Goal: Find specific page/section

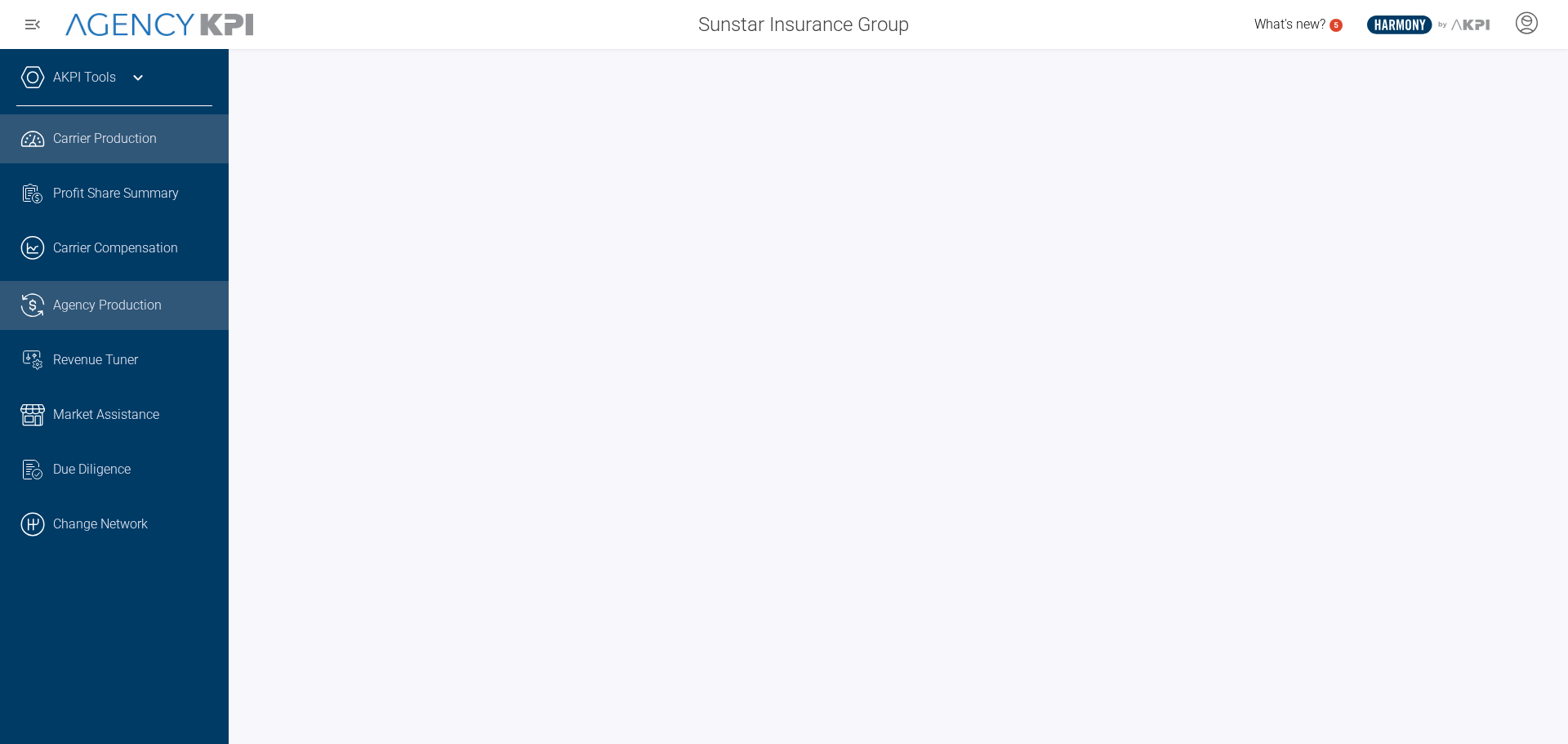
click at [95, 294] on link ".cls-1{fill:none;stroke:#221f20;stroke-linecap:round;stroke-linejoin:round;stro…" at bounding box center [114, 305] width 229 height 49
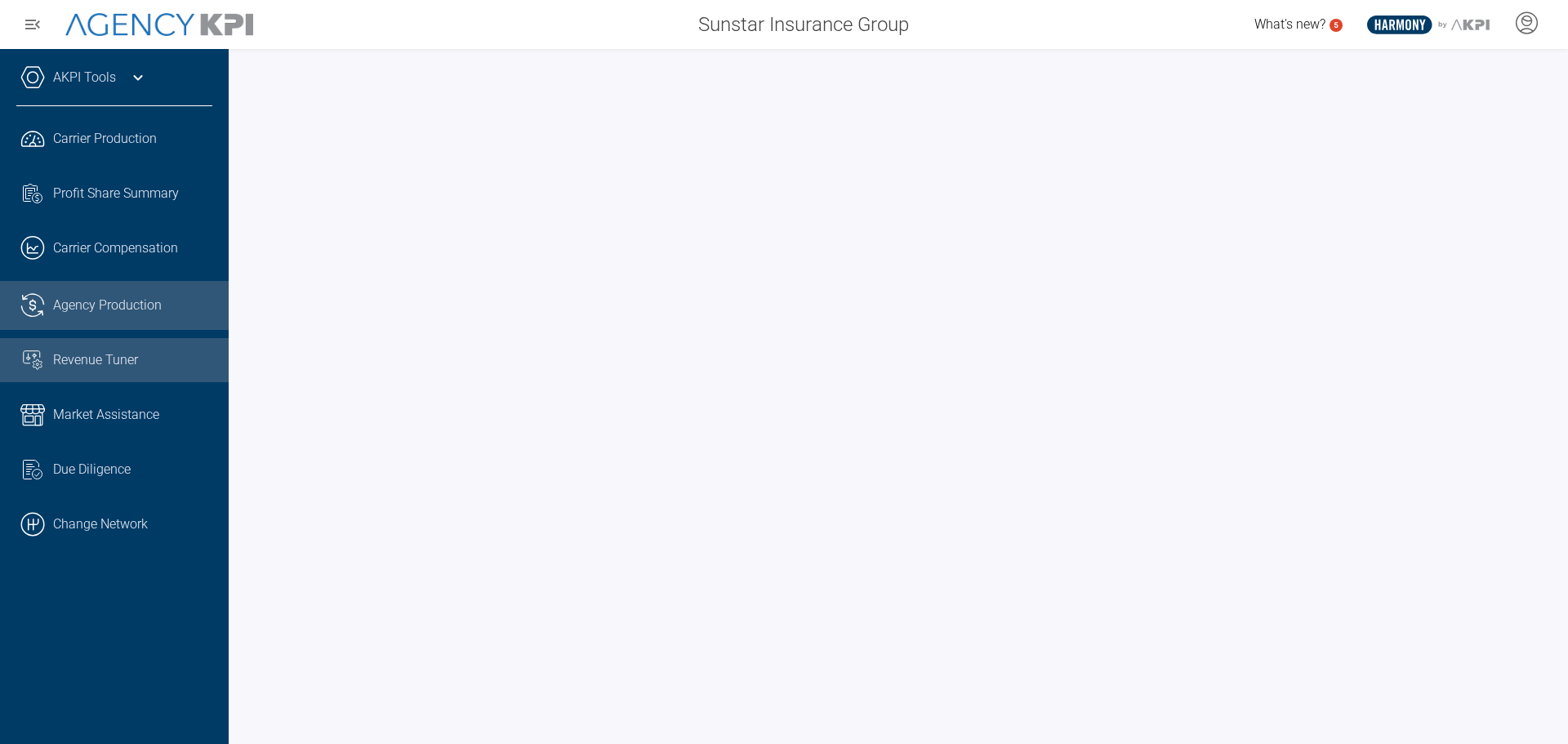
click at [118, 359] on span "Revenue Tuner" at bounding box center [96, 360] width 85 height 19
click at [81, 295] on span "Agency Production" at bounding box center [108, 305] width 109 height 19
